Goal: Task Accomplishment & Management: Use online tool/utility

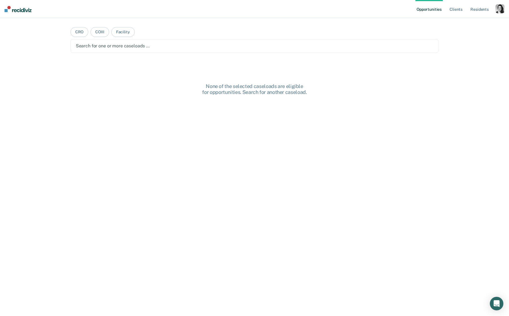
click at [342, 8] on ul "Opportunities Client s Resident s" at bounding box center [455, 9] width 80 height 18
click at [342, 7] on ul "Opportunities Client s Resident s" at bounding box center [455, 9] width 80 height 18
click at [342, 8] on div "Opportunities Client s Resident s Profile How it works Log Out" at bounding box center [459, 9] width 89 height 18
click at [342, 8] on div "button" at bounding box center [499, 8] width 9 height 9
click at [342, 22] on link "Profile" at bounding box center [477, 23] width 45 height 5
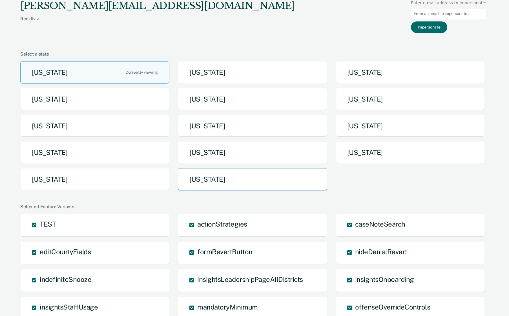
click at [185, 179] on button "Utah" at bounding box center [252, 179] width 149 height 22
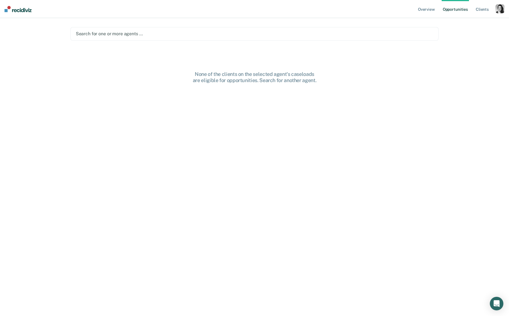
click at [110, 35] on div at bounding box center [255, 33] width 358 height 6
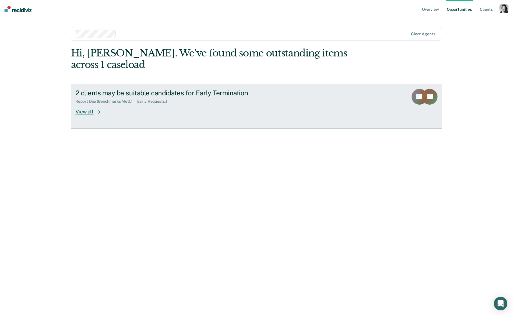
click at [152, 89] on div "2 clients may be suitable candidates for Early Termination" at bounding box center [175, 93] width 198 height 8
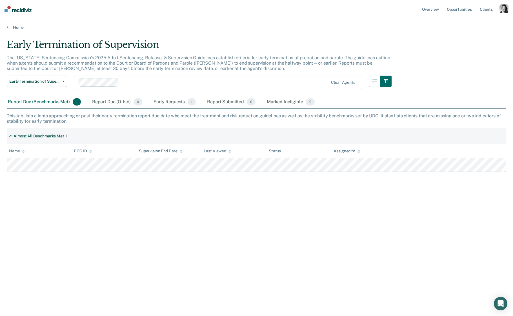
click at [151, 80] on div at bounding box center [224, 82] width 207 height 6
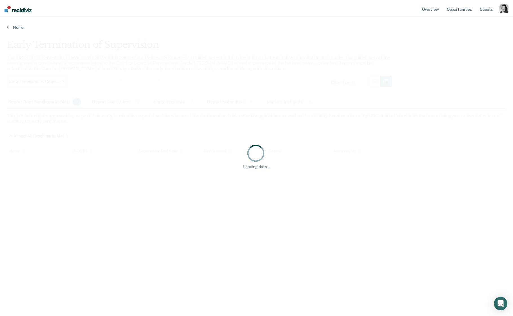
click at [187, 83] on div "Loading data..." at bounding box center [257, 156] width 500 height 234
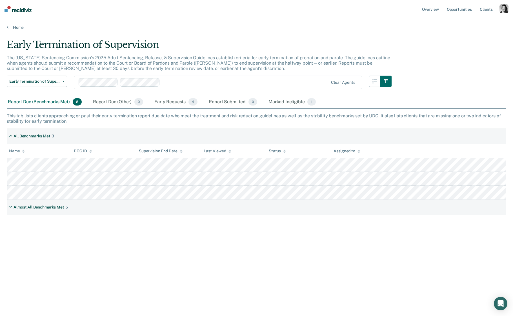
click at [173, 80] on div at bounding box center [245, 82] width 166 height 6
click at [260, 85] on div "Loading data..." at bounding box center [257, 156] width 500 height 234
click at [260, 83] on div at bounding box center [268, 82] width 121 height 6
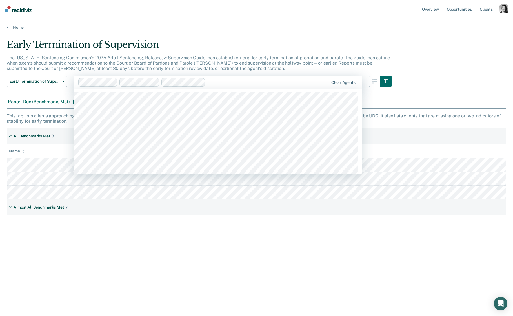
scroll to position [203, 0]
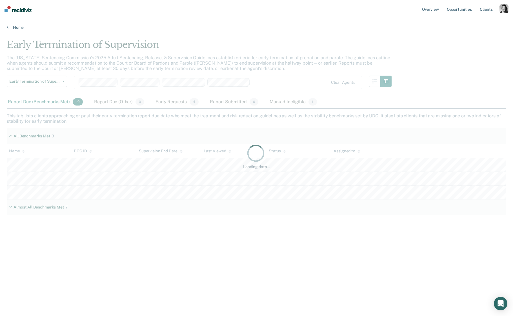
click at [277, 81] on div "Loading data..." at bounding box center [257, 156] width 500 height 234
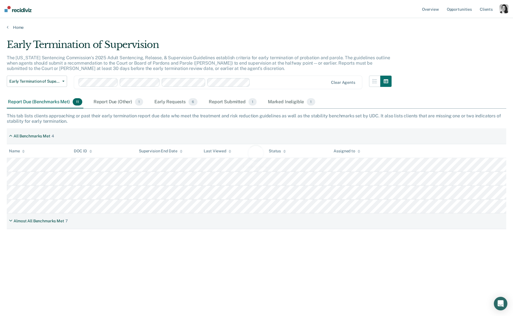
click at [277, 81] on div "Loading data..." at bounding box center [257, 156] width 500 height 234
click at [276, 85] on div at bounding box center [290, 82] width 76 height 6
click at [307, 86] on div at bounding box center [204, 82] width 250 height 8
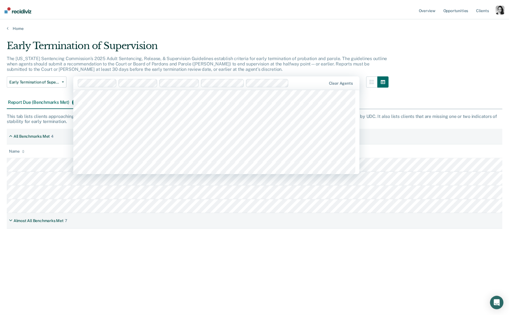
scroll to position [323, 0]
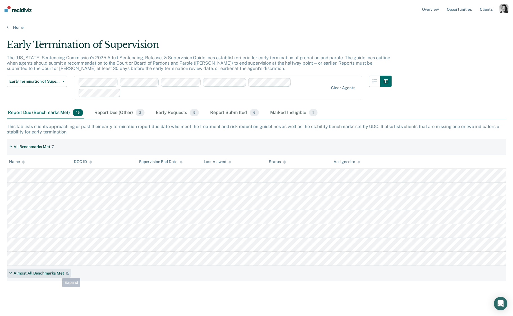
click at [58, 210] on div "Almost All Benchmarks Met" at bounding box center [39, 273] width 51 height 5
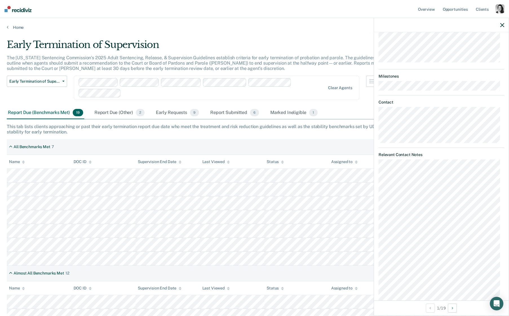
scroll to position [19, 0]
